Goal: Task Accomplishment & Management: Manage account settings

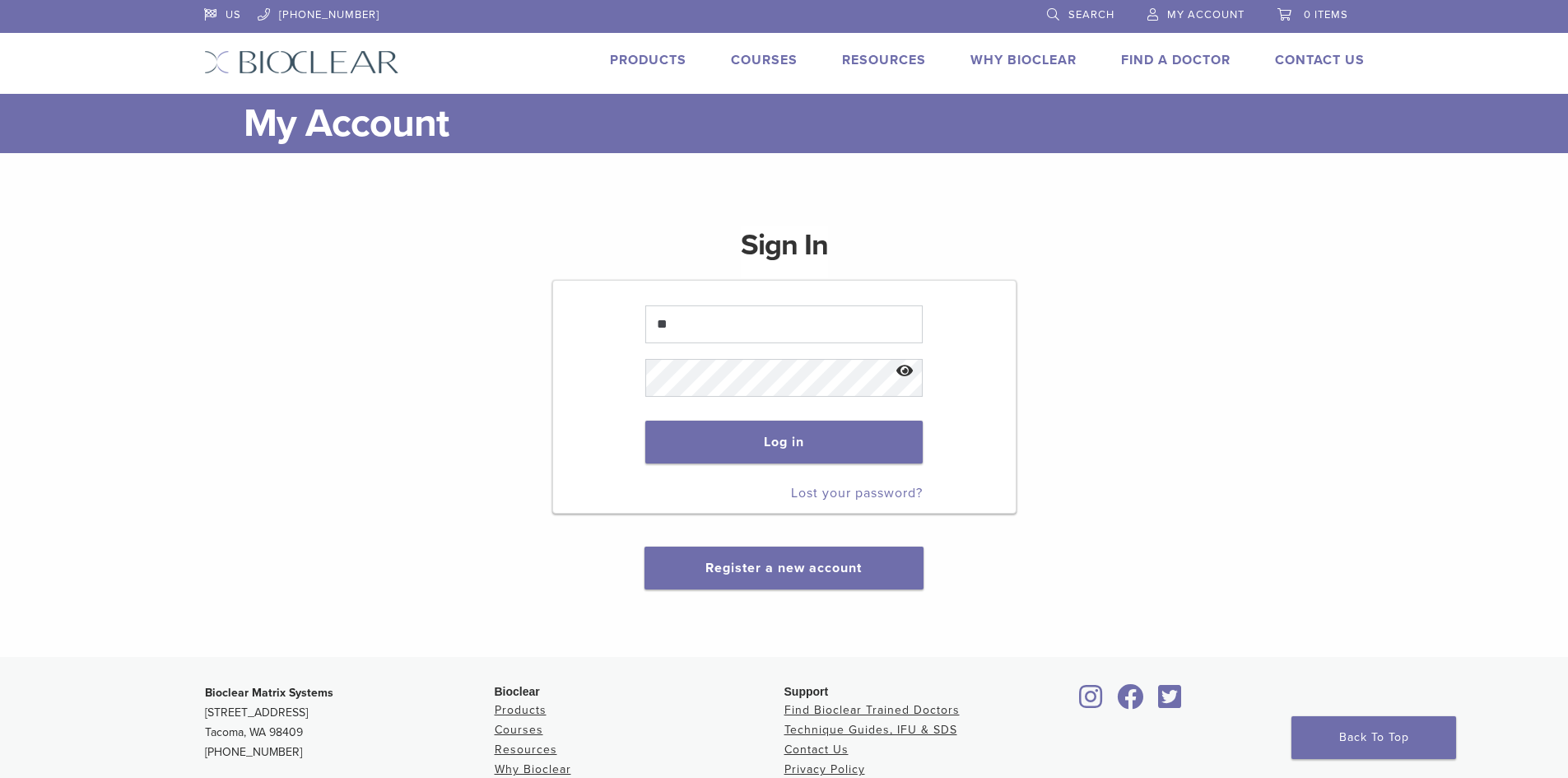
type input "*"
click at [260, 527] on div "Sign In Log in Lost your password? Register a new account" at bounding box center [784, 397] width 1161 height 384
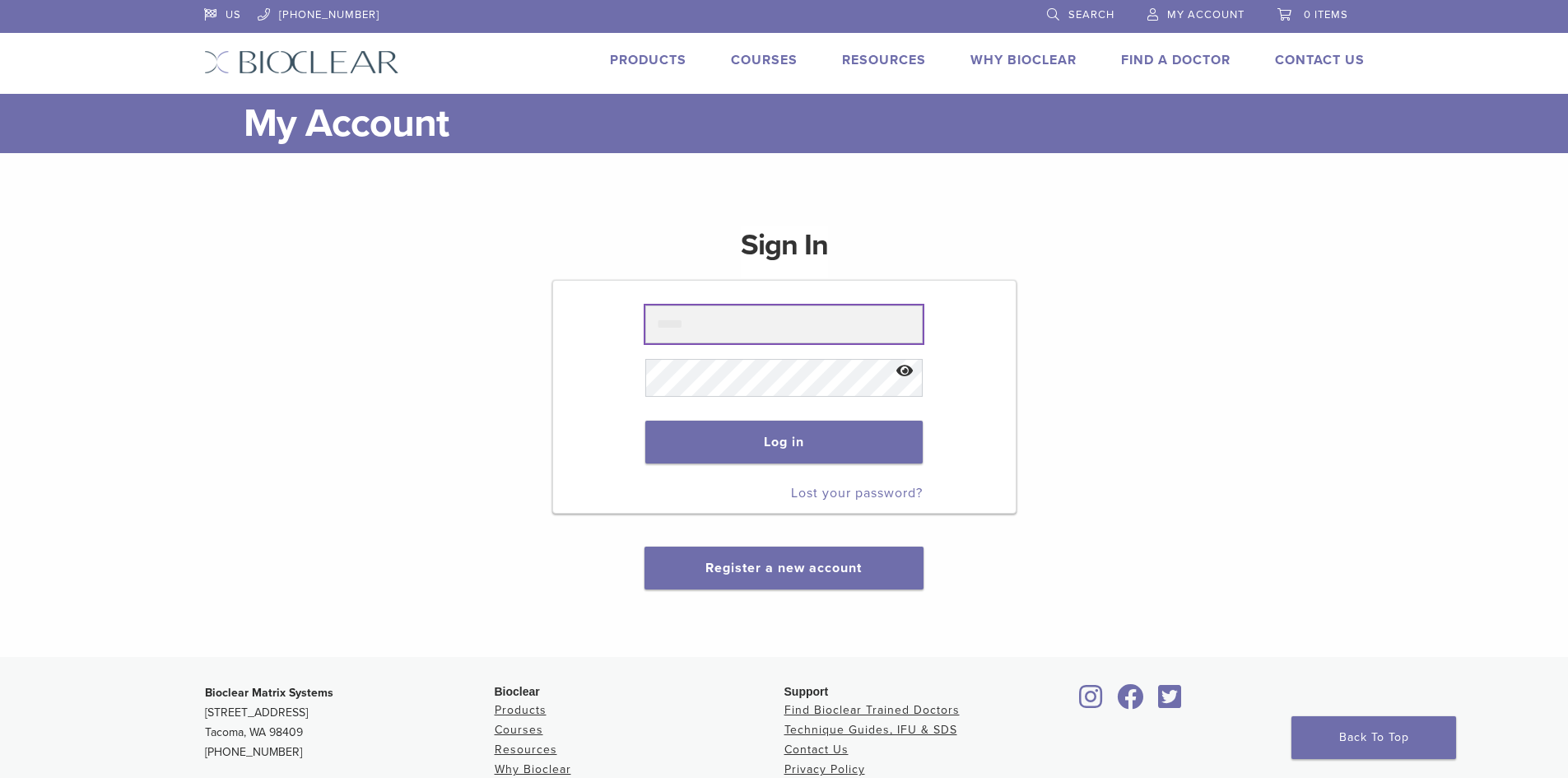
click at [744, 325] on input "text" at bounding box center [783, 324] width 277 height 38
click at [273, 58] on img at bounding box center [301, 62] width 195 height 24
